Goal: Register for event/course

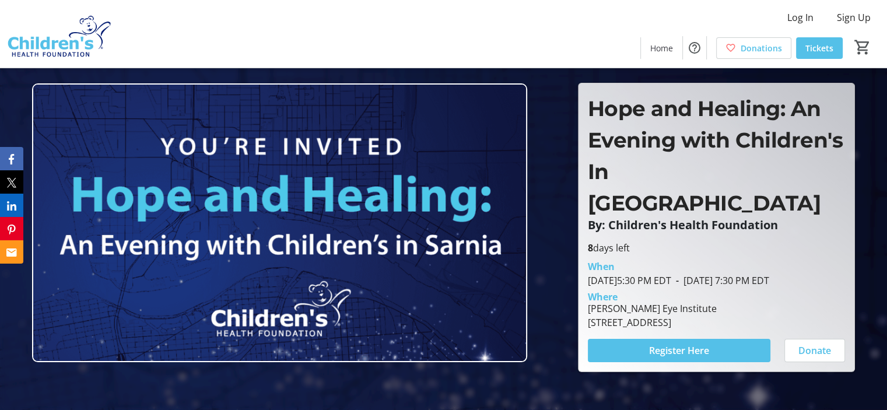
scroll to position [58, 0]
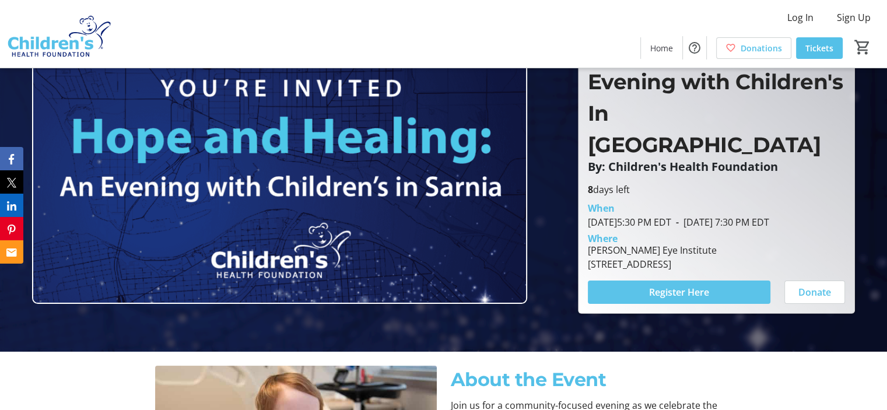
click at [676, 285] on span "Register Here" at bounding box center [679, 292] width 60 height 14
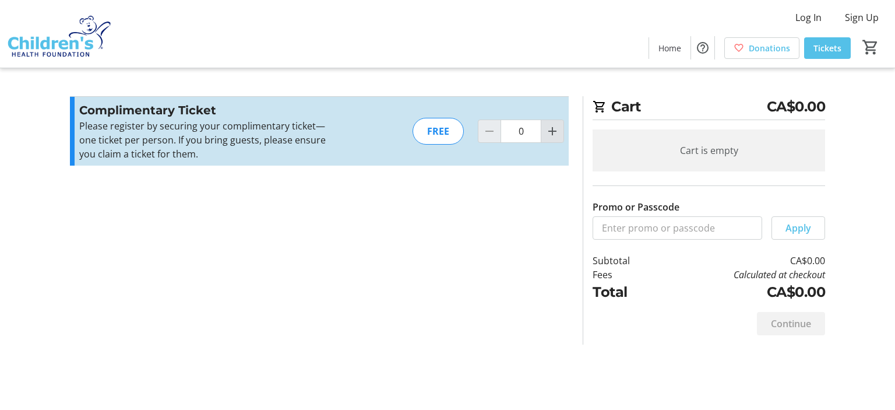
click at [548, 128] on mat-icon "Increment by one" at bounding box center [553, 131] width 14 height 14
type input "3"
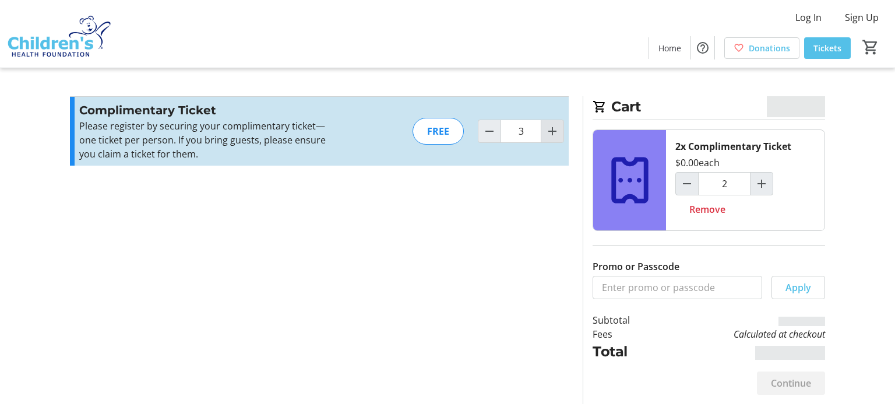
type input "3"
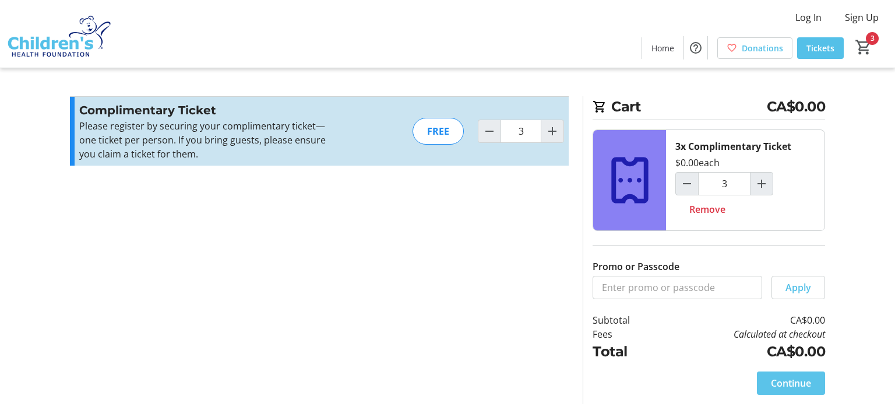
click at [784, 380] on span "Continue" at bounding box center [791, 383] width 40 height 14
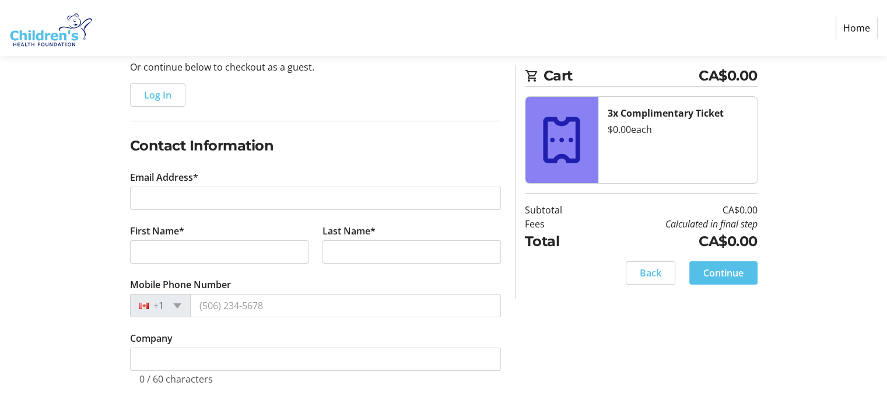
scroll to position [125, 0]
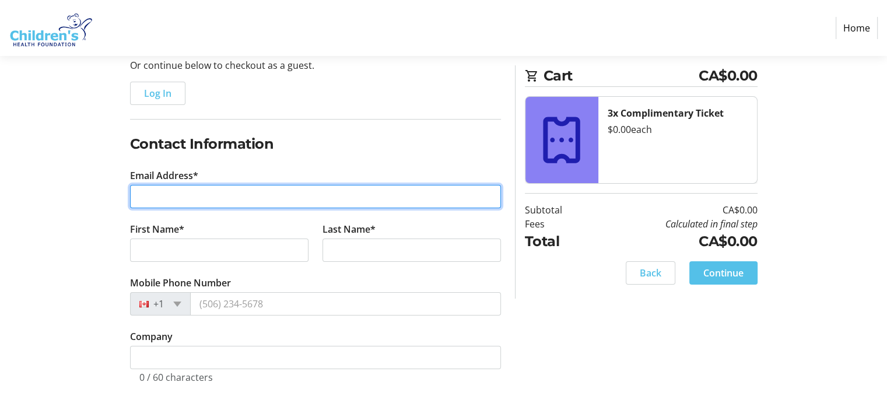
click at [188, 198] on input "Email Address*" at bounding box center [315, 196] width 371 height 23
type input "[PERSON_NAME][EMAIL_ADDRESS][DOMAIN_NAME]"
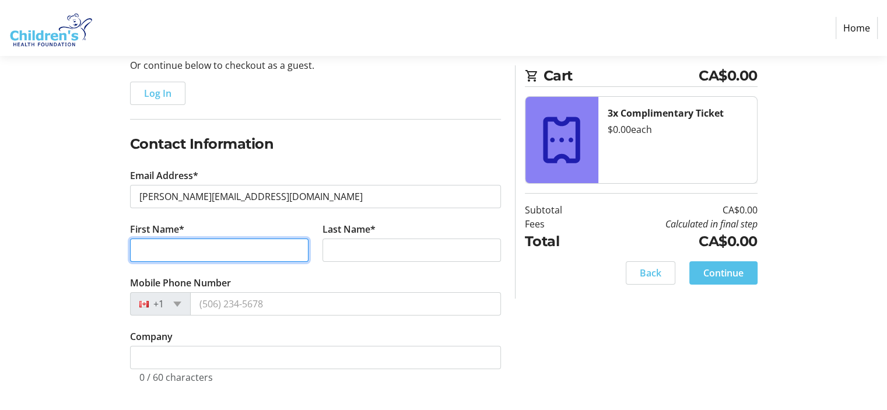
type input "[PERSON_NAME]"
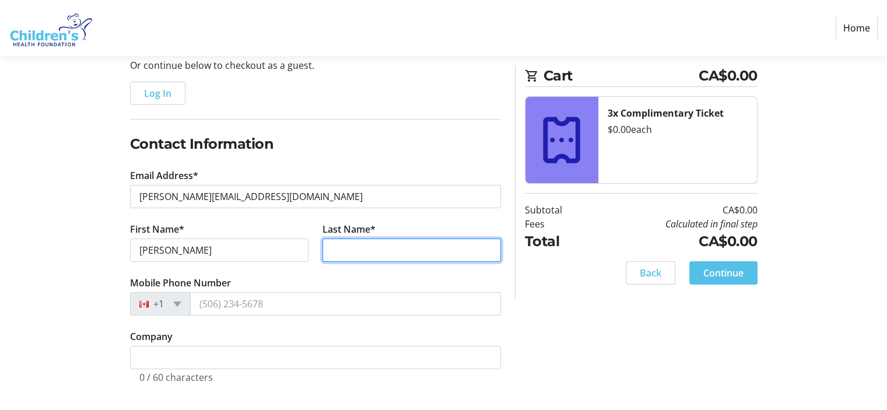
type input "Cowper"
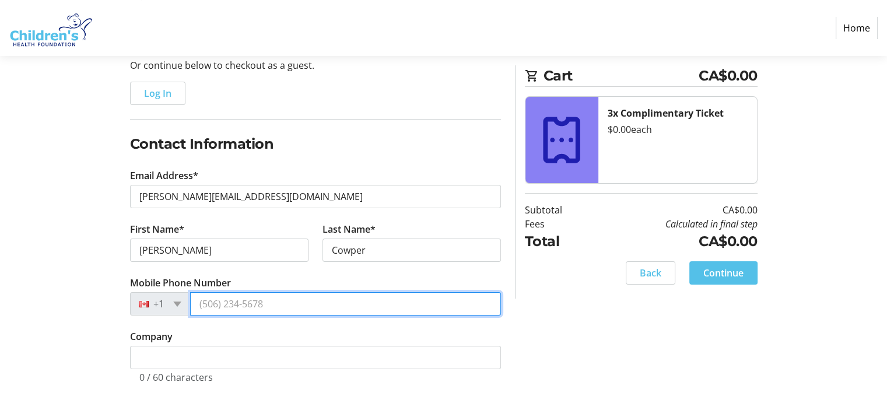
type input "[PHONE_NUMBER]"
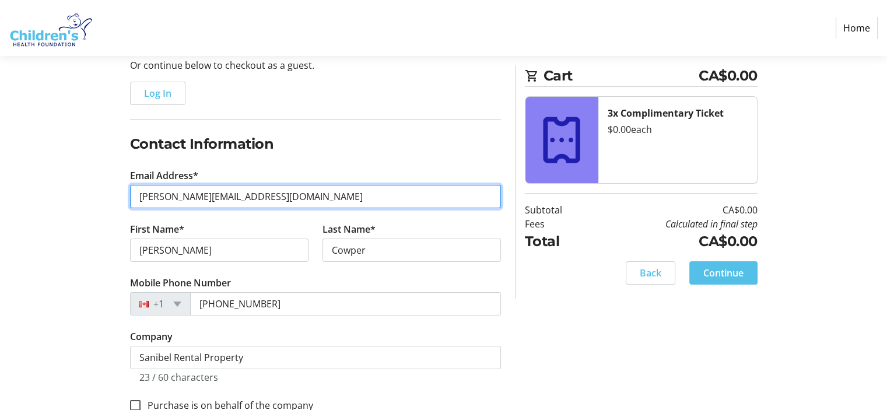
scroll to position [153, 0]
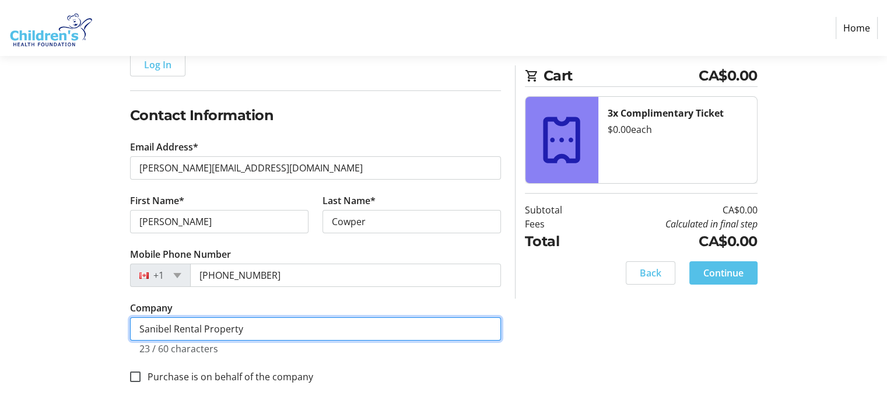
click at [255, 327] on input "Sanibel Rental Property" at bounding box center [315, 328] width 371 height 23
type input "S"
type input "Rotary Club of Sarnia-[GEOGRAPHIC_DATA]"
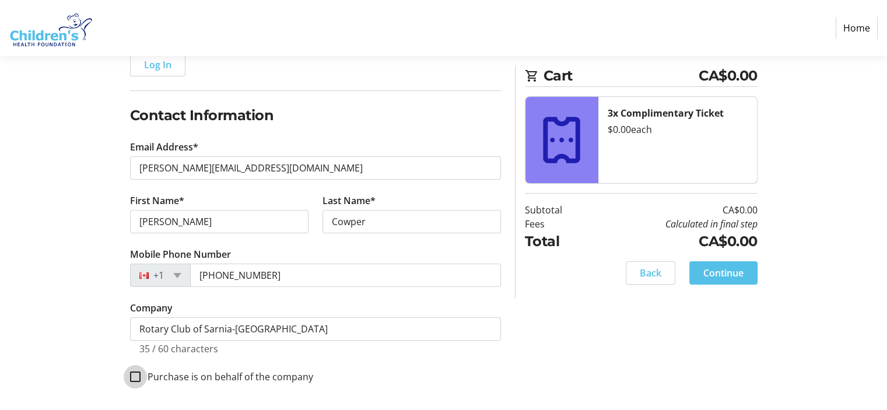
click at [132, 373] on input "Purchase is on behalf of the company" at bounding box center [135, 376] width 10 height 10
checkbox input "true"
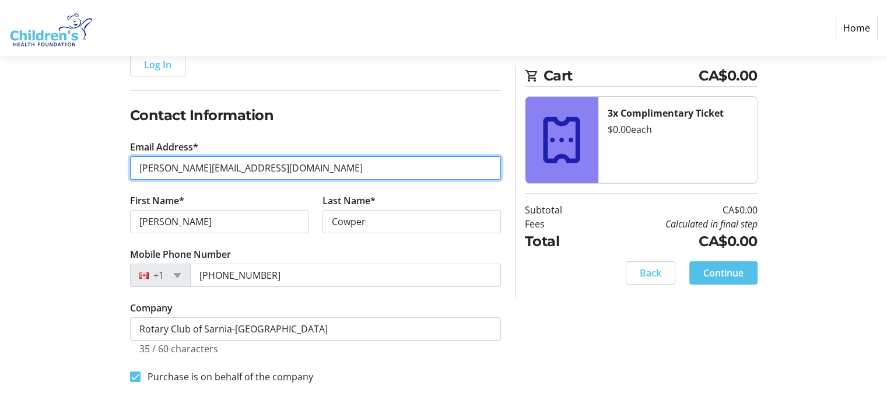
click at [254, 166] on input "[PERSON_NAME][EMAIL_ADDRESS][DOMAIN_NAME]" at bounding box center [315, 167] width 371 height 23
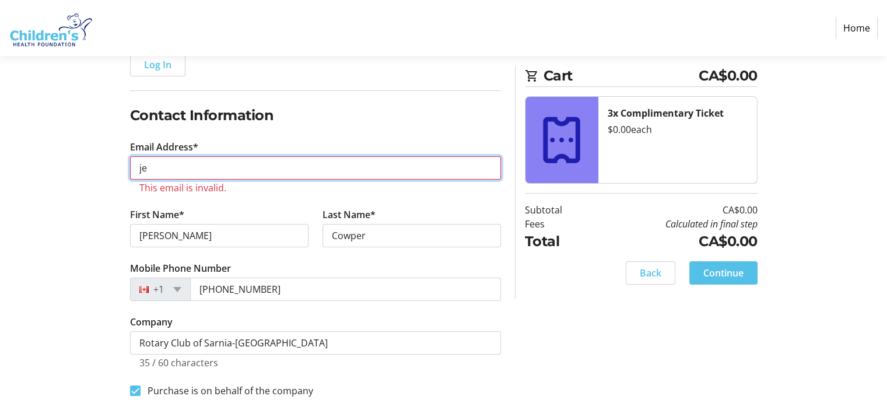
type input "j"
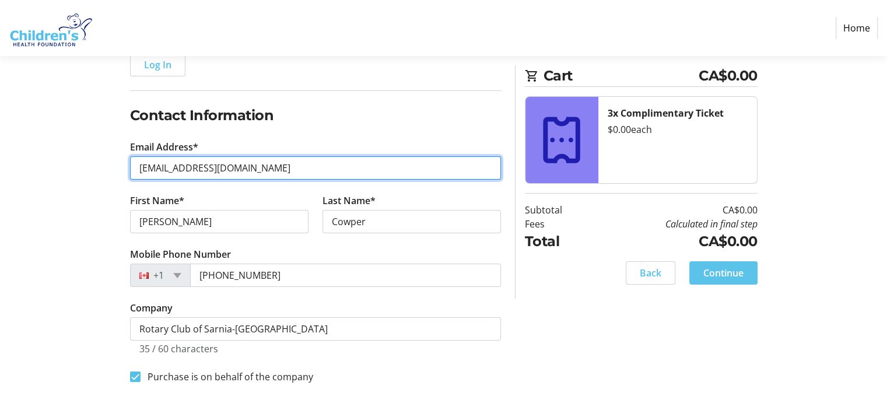
type input "[EMAIL_ADDRESS][DOMAIN_NAME]"
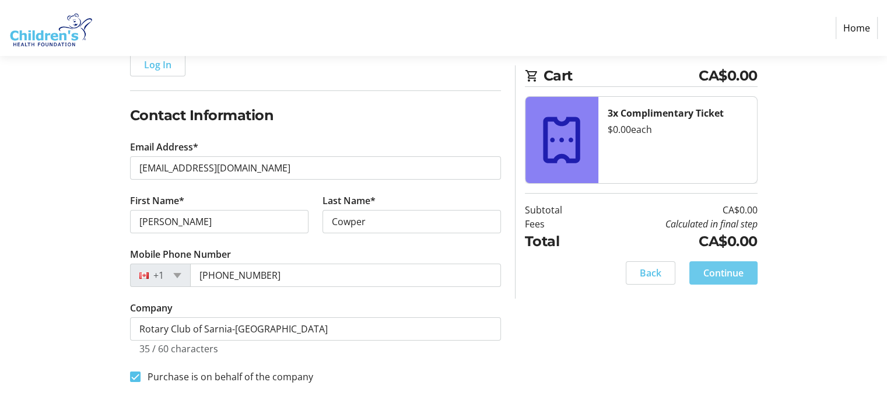
click at [708, 270] on span "Continue" at bounding box center [723, 273] width 40 height 14
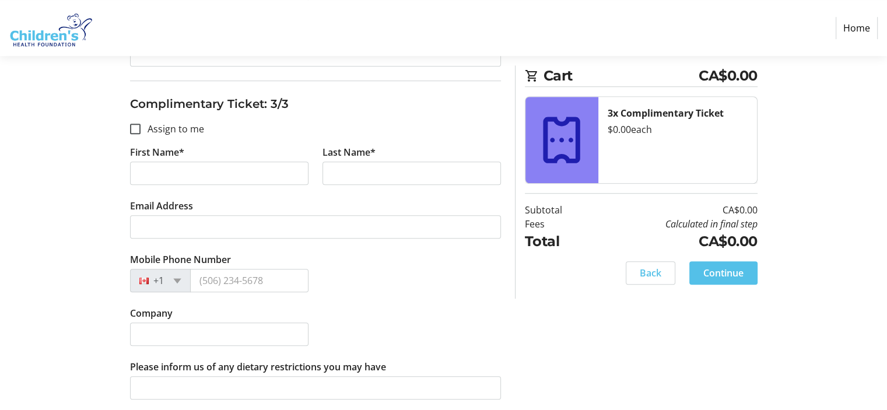
scroll to position [738, 0]
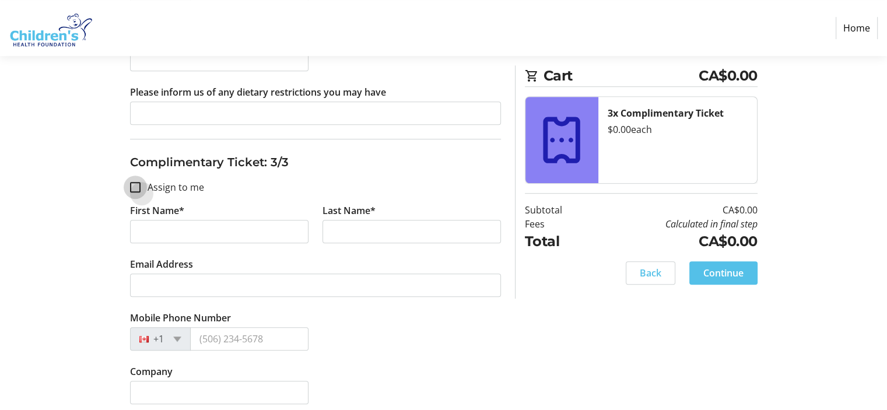
click at [133, 184] on input "Assign to me" at bounding box center [135, 187] width 10 height 10
checkbox input "true"
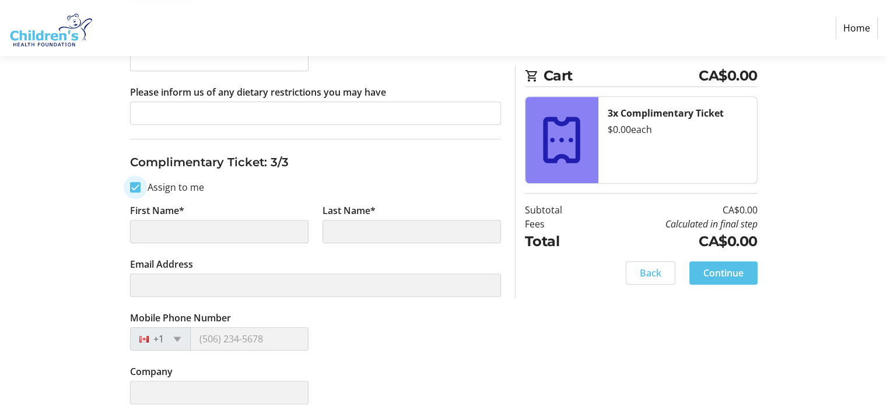
type input "[PERSON_NAME]"
type input "Cowper"
type input "[EMAIL_ADDRESS][DOMAIN_NAME]"
type input "[PHONE_NUMBER]"
type input "Rotary Club of Sarnia-[GEOGRAPHIC_DATA]"
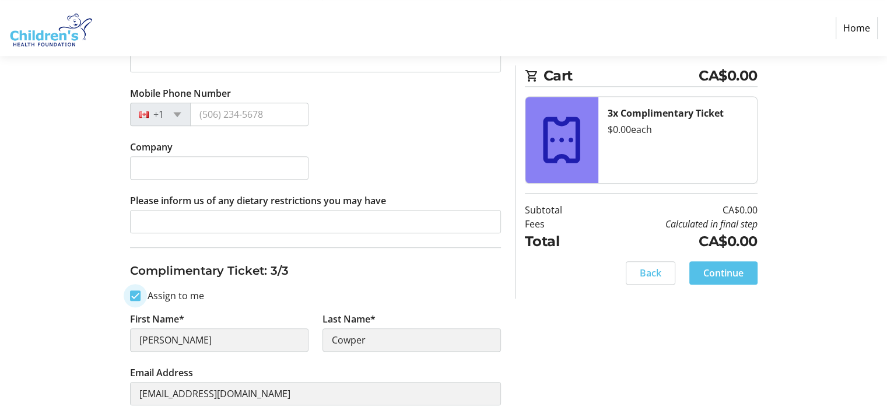
scroll to position [680, 0]
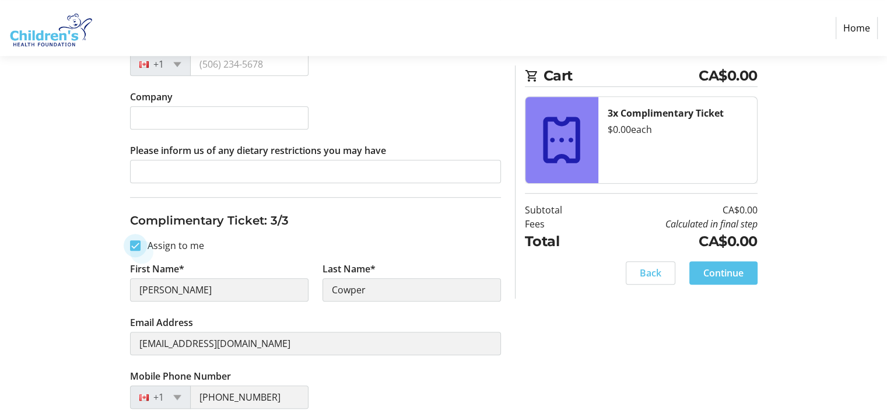
click at [132, 240] on input "Assign to me" at bounding box center [135, 245] width 10 height 10
checkbox input "false"
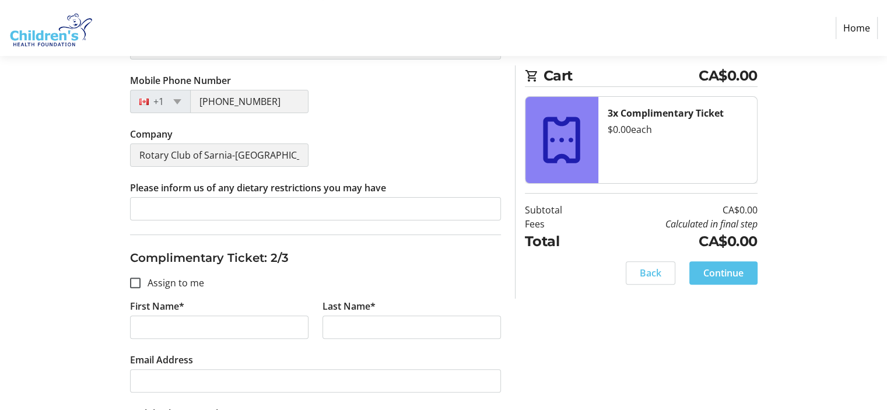
scroll to position [330, 0]
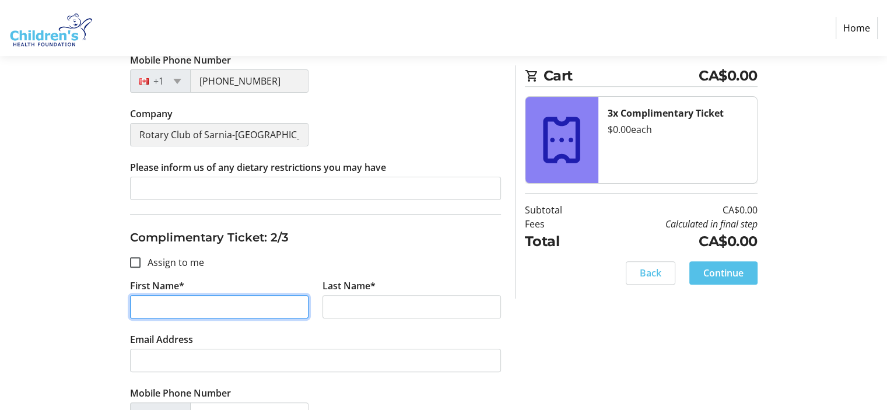
click at [176, 302] on input "First Name*" at bounding box center [219, 306] width 178 height 23
type input "[PERSON_NAME]"
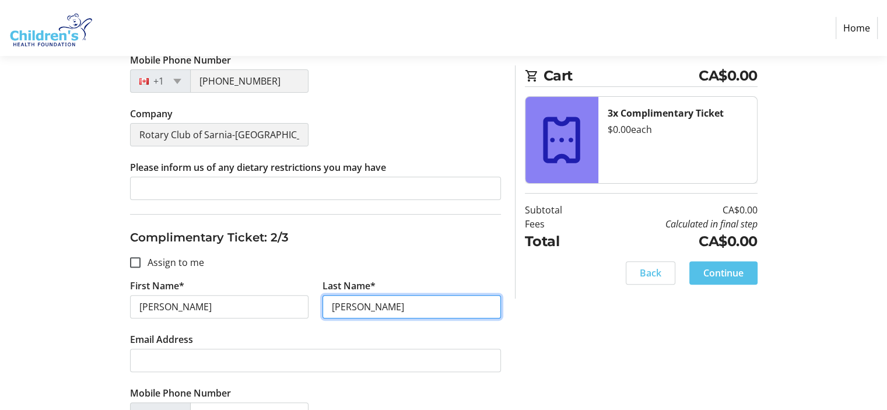
type input "[PERSON_NAME]"
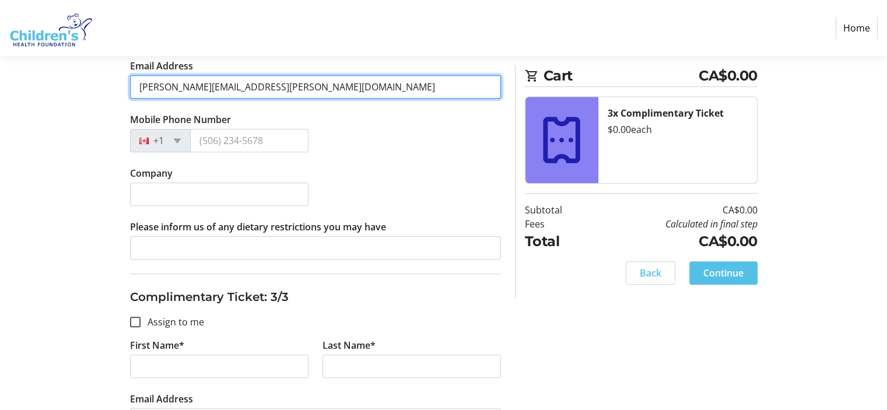
scroll to position [621, 0]
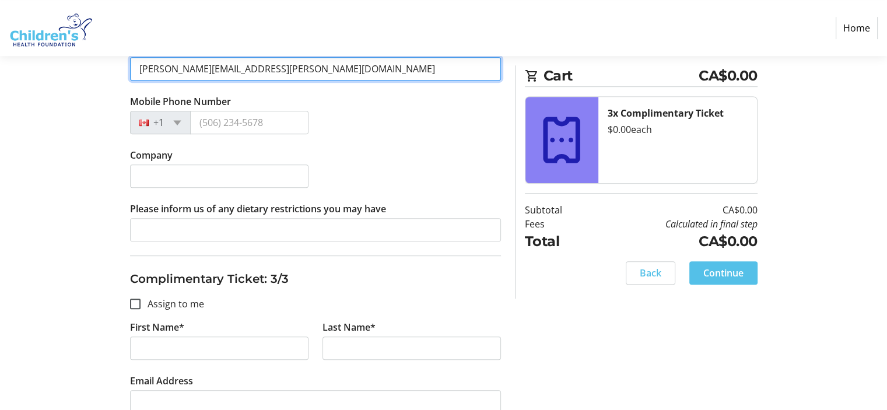
type input "[PERSON_NAME][EMAIL_ADDRESS][PERSON_NAME][DOMAIN_NAME]"
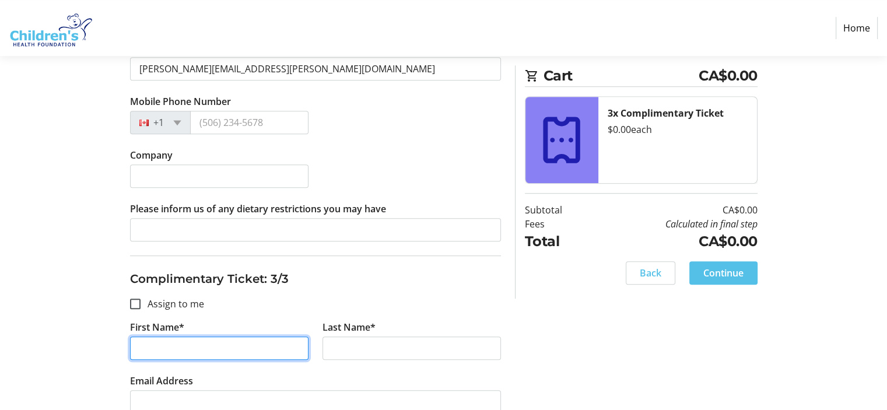
click at [195, 345] on input "First Name*" at bounding box center [219, 347] width 178 height 23
type input "[PERSON_NAME]"
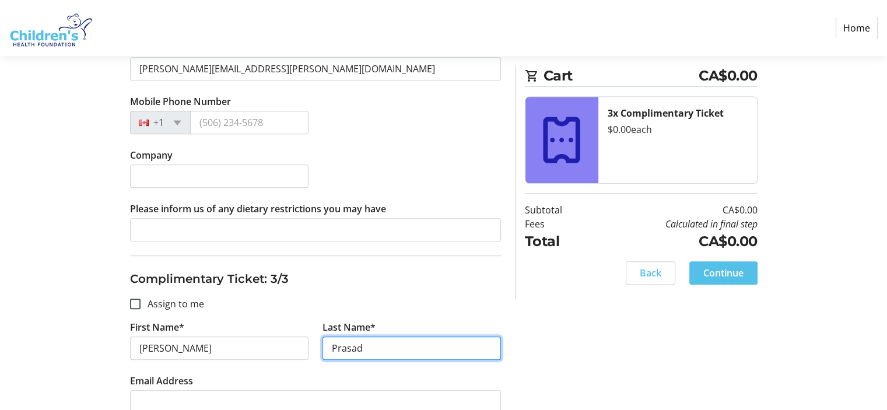
type input "Prasad"
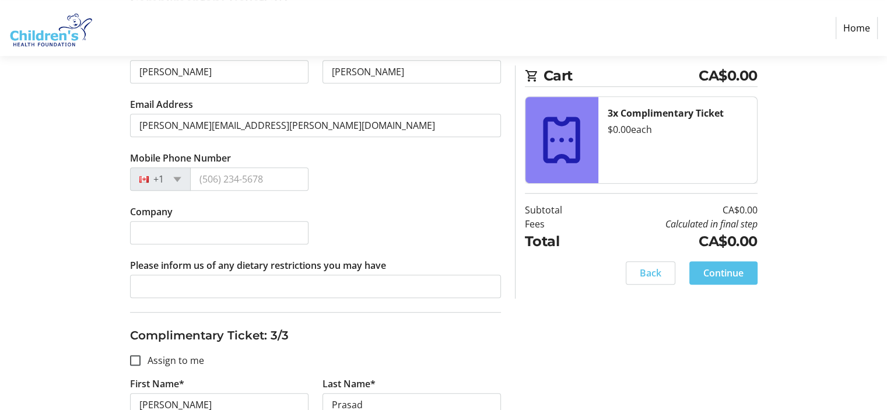
scroll to position [505, 0]
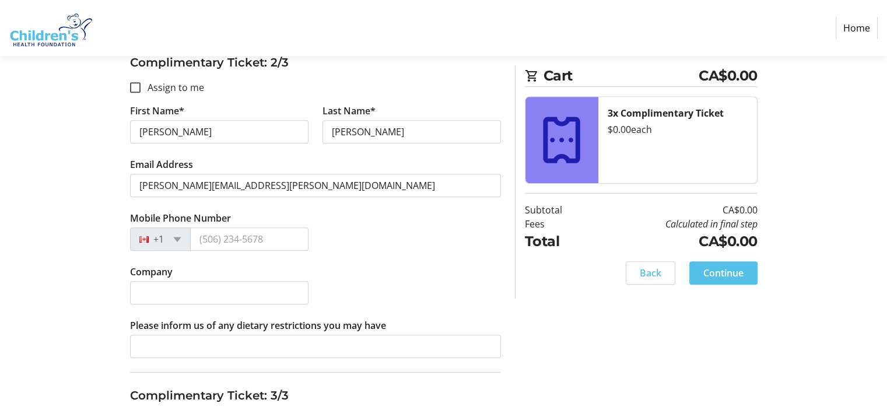
type input "[EMAIL_ADDRESS][DOMAIN_NAME]"
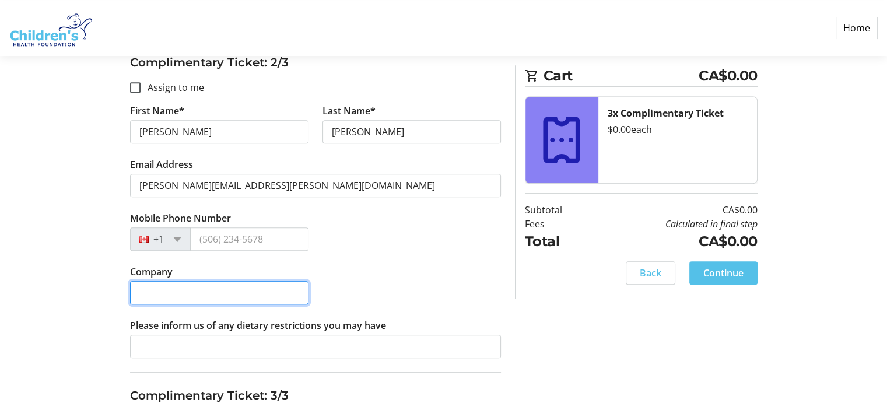
click at [141, 287] on input "Company" at bounding box center [219, 292] width 178 height 23
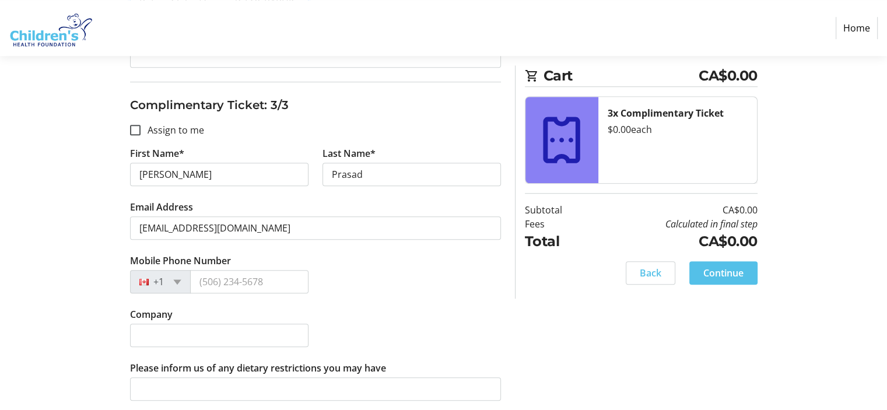
scroll to position [796, 0]
type input "Rotary Club of Sarnia-[GEOGRAPHIC_DATA]"
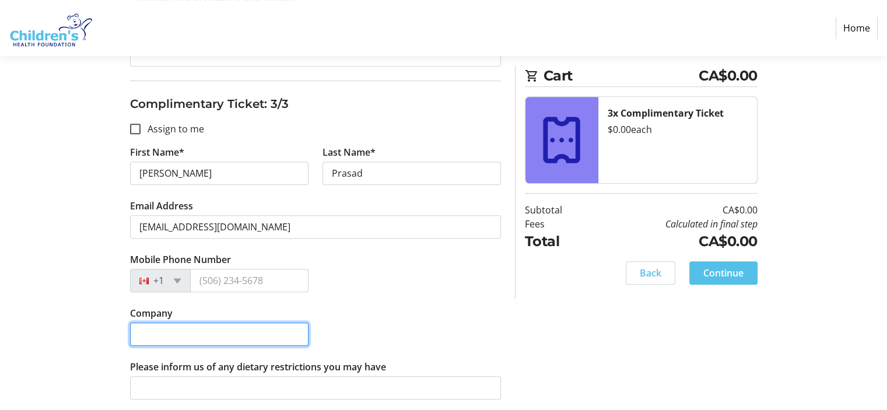
click at [153, 328] on input "Company" at bounding box center [219, 333] width 178 height 23
type input "Rotary Club of Sarnia-[GEOGRAPHIC_DATA]"
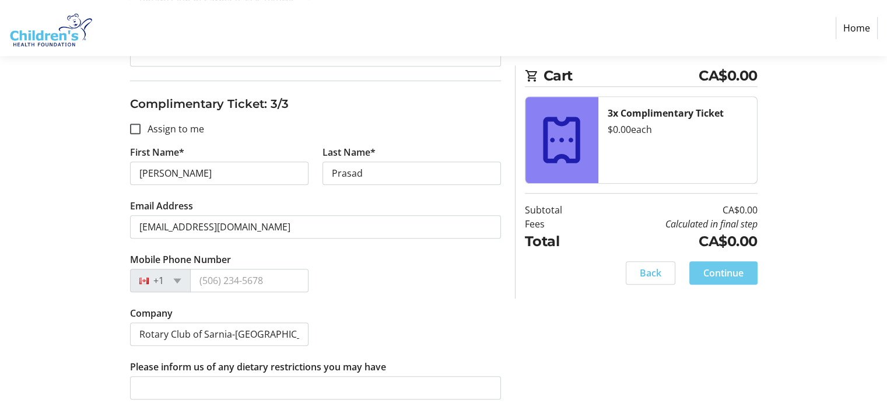
click at [711, 272] on span "Continue" at bounding box center [723, 273] width 40 height 14
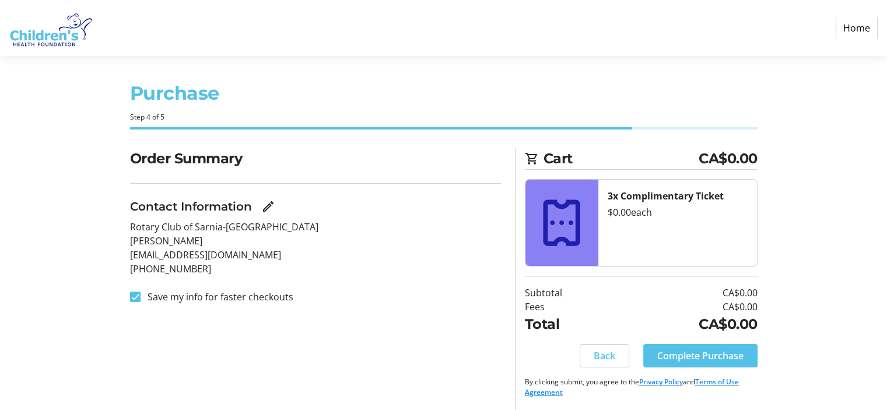
scroll to position [6, 0]
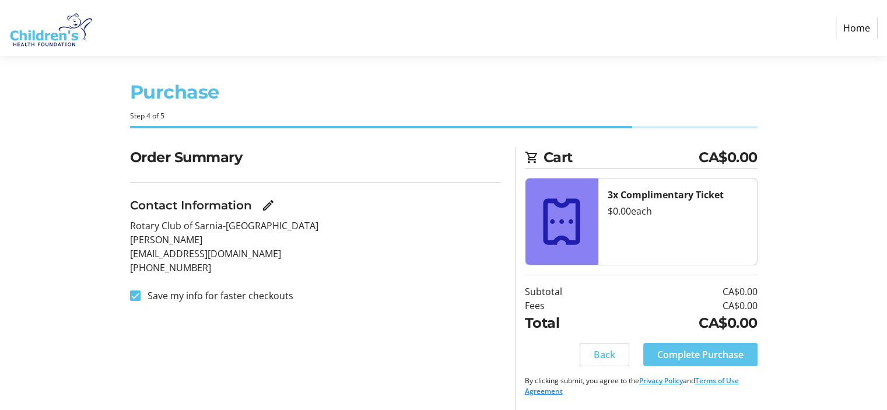
click at [705, 353] on span "Complete Purchase" at bounding box center [700, 354] width 86 height 14
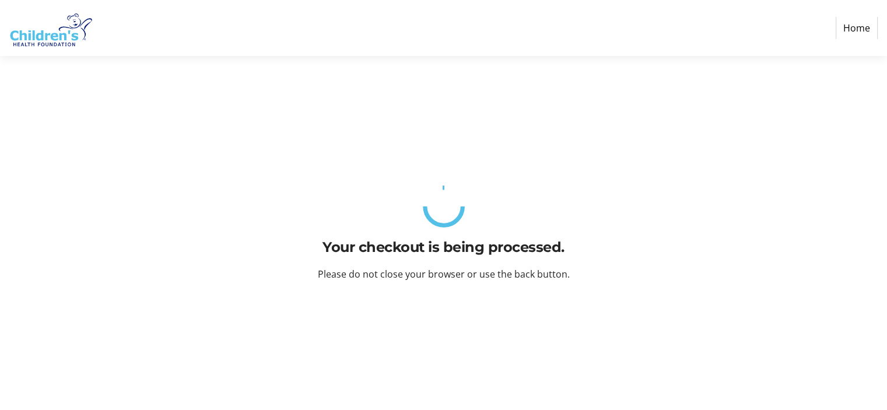
scroll to position [0, 0]
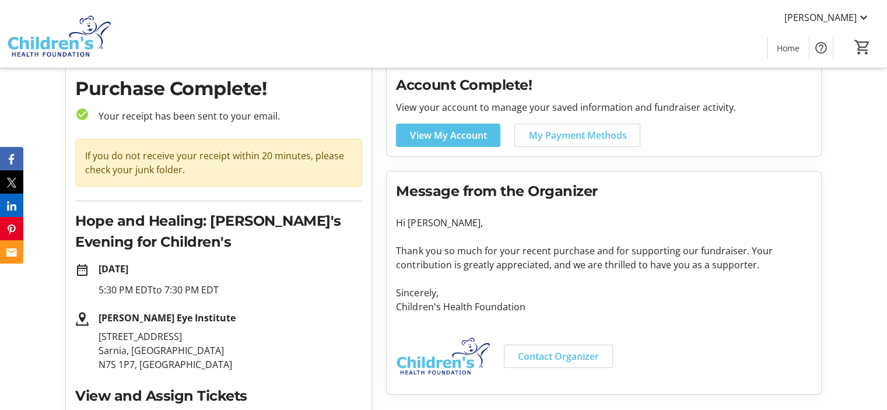
scroll to position [58, 0]
